Goal: Task Accomplishment & Management: Manage account settings

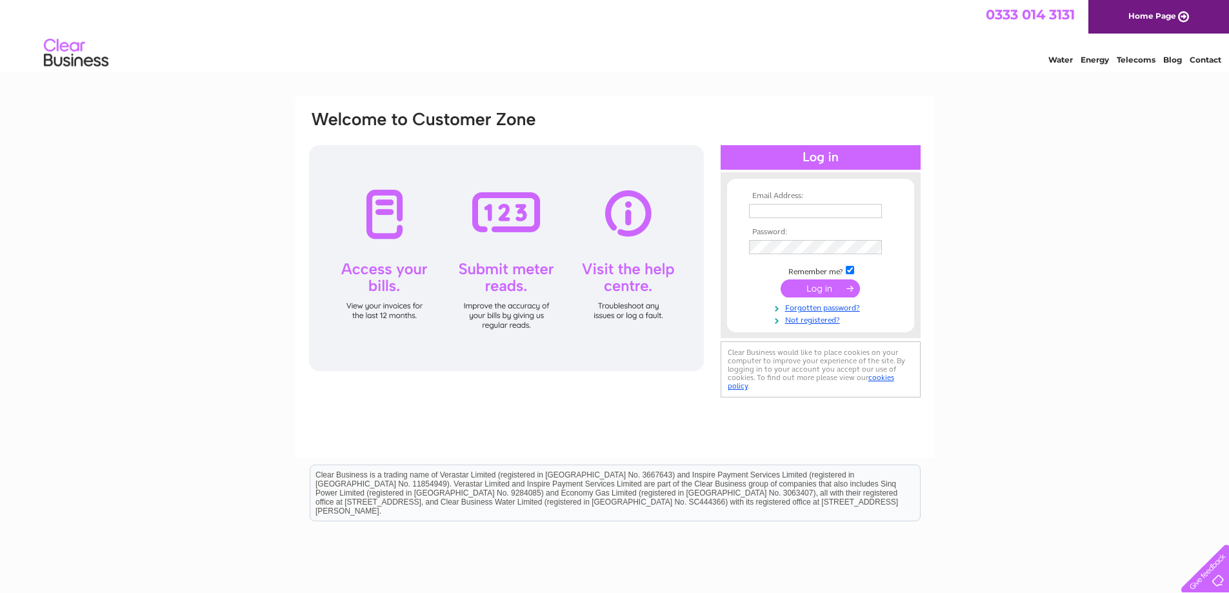
type input "woodt@accretech.eu"
click at [834, 285] on input "submit" at bounding box center [820, 288] width 79 height 18
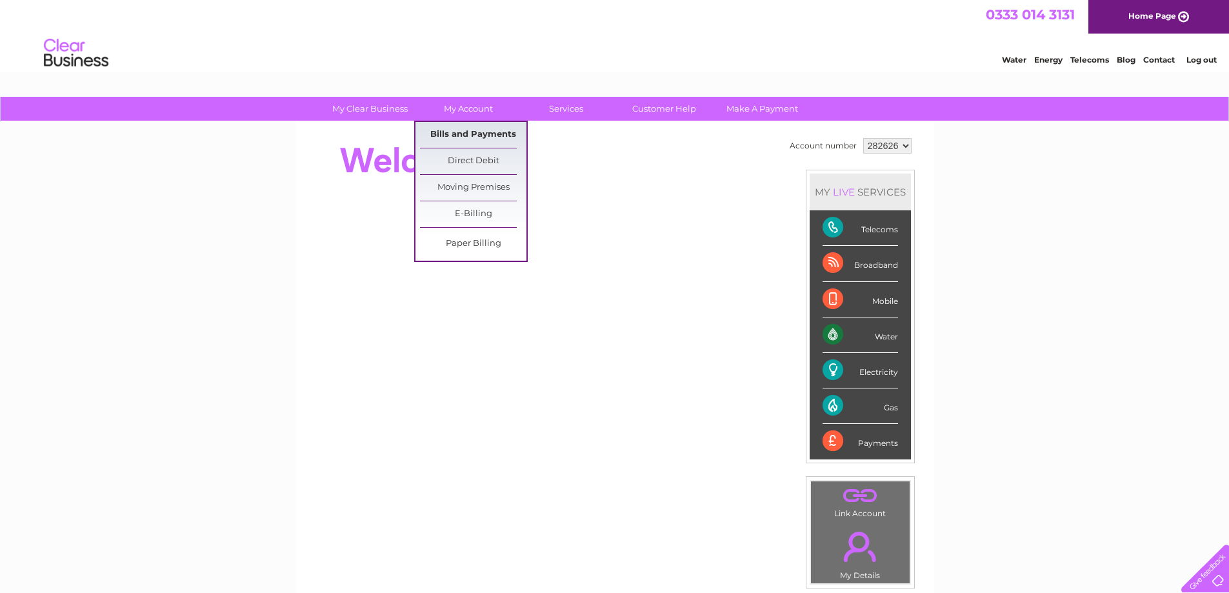
click at [469, 128] on link "Bills and Payments" at bounding box center [473, 135] width 106 height 26
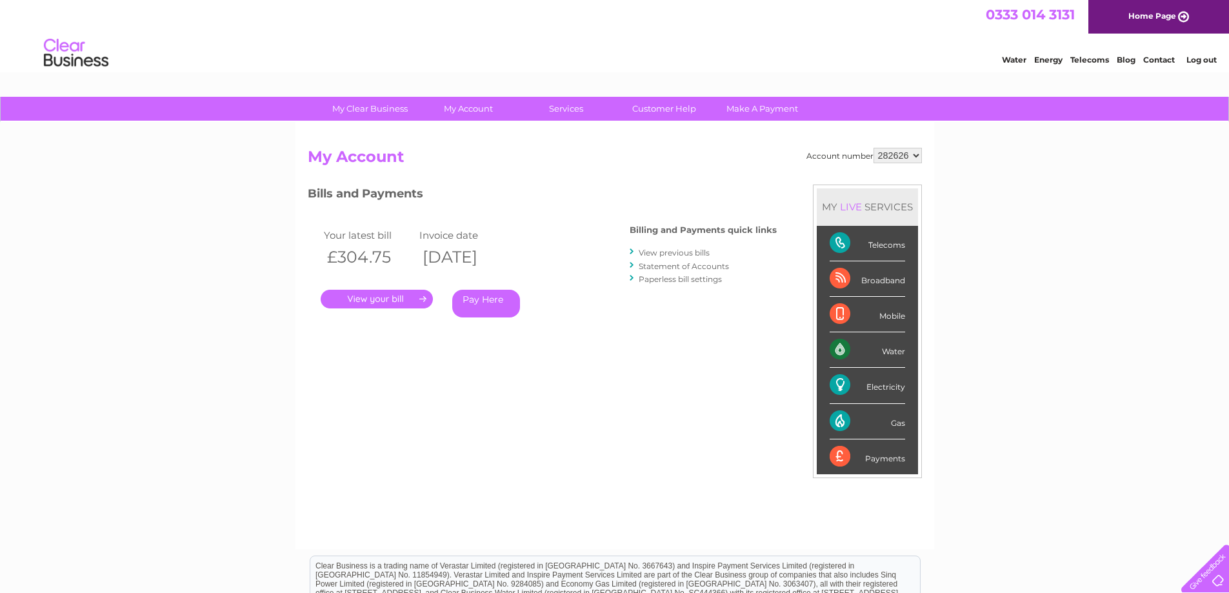
click at [402, 299] on link "." at bounding box center [377, 299] width 112 height 19
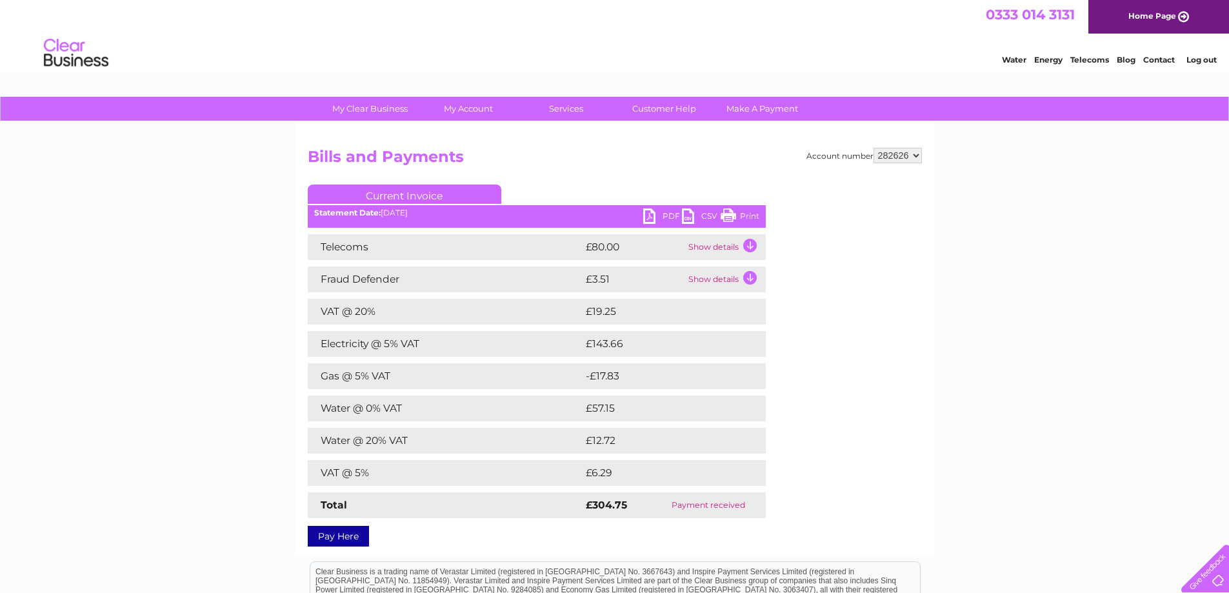
click at [655, 214] on link "PDF" at bounding box center [662, 217] width 39 height 19
click at [1211, 63] on link "Log out" at bounding box center [1202, 60] width 30 height 10
